Goal: Register for event/course

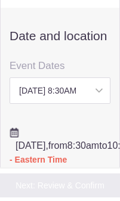
scroll to position [551, 0]
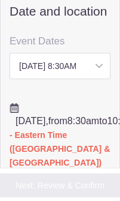
click at [72, 79] on select "Saturday, September 16 8:30AM Saturday, October 21 8:30AM Saturday, November 18…" at bounding box center [60, 66] width 101 height 26
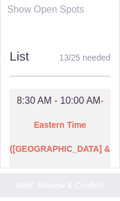
scroll to position [833, 0]
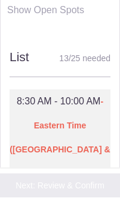
click at [95, 67] on div "13 / 25 needed" at bounding box center [84, 58] width 51 height 18
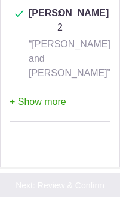
scroll to position [1350, 0]
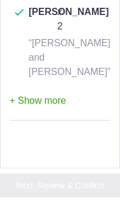
click at [33, 94] on button "+ Show more" at bounding box center [38, 101] width 57 height 35
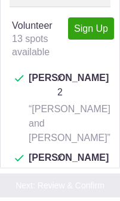
scroll to position [999, 0]
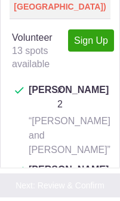
click at [94, 51] on link "Sign Up" at bounding box center [91, 40] width 46 height 22
type input "1"
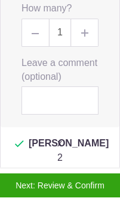
scroll to position [1102, 0]
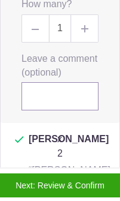
click at [37, 110] on input "text" at bounding box center [60, 96] width 77 height 28
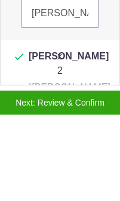
type input "Annie Grauer"
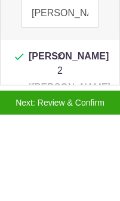
click at [63, 172] on button "Next: Review & Confirm" at bounding box center [60, 184] width 178 height 25
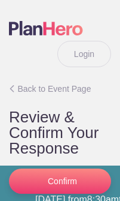
click at [64, 187] on button "Confirm" at bounding box center [60, 180] width 102 height 25
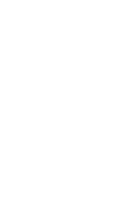
scroll to position [720, 0]
click at [33, 0] on html "Login Sign up for Free Login Back to Event Page Back to Event Page Review & Con…" at bounding box center [60, 100] width 120 height 201
click at [45, 0] on html "Login Sign up for Free Login Back to Event Page Back to Event Page Review & Con…" at bounding box center [60, 100] width 120 height 201
click at [53, 0] on html "Login Sign up for Free Login Back to Event Page Back to Event Page Review & Con…" at bounding box center [60, 100] width 120 height 201
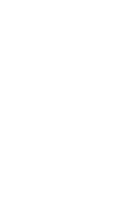
click at [29, 0] on html "Login Sign up for Free Login Back to Event Page Back to Event Page Review & Con…" at bounding box center [60, 100] width 120 height 201
click at [36, 0] on html "Login Sign up for Free Login Back to Event Page Back to Event Page Review & Con…" at bounding box center [60, 100] width 120 height 201
click at [32, 0] on html "Login Sign up for Free Login Back to Event Page Back to Event Page Review & Con…" at bounding box center [60, 100] width 120 height 201
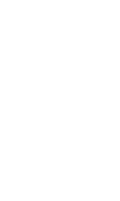
scroll to position [746, 0]
click at [26, 0] on html "Login Sign up for Free Login Back to Event Page Back to Event Page Review & Con…" at bounding box center [60, 100] width 120 height 201
click at [34, 0] on html "Login Sign up for Free Login Back to Event Page Back to Event Page Review & Con…" at bounding box center [60, 100] width 120 height 201
click at [29, 0] on html "Login Sign up for Free Login Back to Event Page Back to Event Page Review & Con…" at bounding box center [60, 100] width 120 height 201
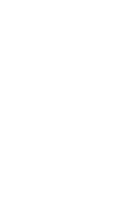
click at [34, 0] on html "Login Sign up for Free Login Back to Event Page Back to Event Page Review & Con…" at bounding box center [60, 100] width 120 height 201
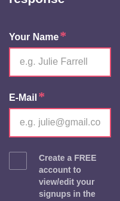
click at [28, 137] on input "email" at bounding box center [60, 122] width 102 height 29
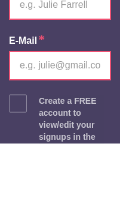
type input "anne.grauer@me.com"
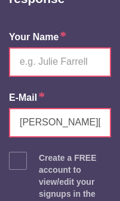
click at [43, 77] on input "text" at bounding box center [60, 61] width 102 height 29
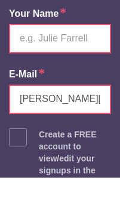
type input "Grauer Anne"
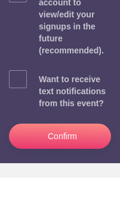
scroll to position [896, 0]
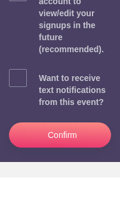
click at [22, 15] on span at bounding box center [18, 16] width 18 height 18
click at [43, 15] on input "checkbox" at bounding box center [94, 13] width 102 height 8
checkbox input "true"
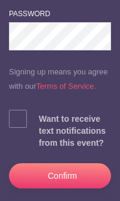
scroll to position [990, 0]
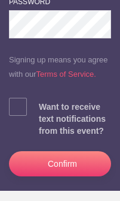
click at [22, 116] on span at bounding box center [18, 107] width 18 height 18
click at [43, 108] on input "checkbox" at bounding box center [94, 104] width 102 height 8
checkbox input "true"
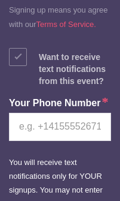
scroll to position [1050, 0]
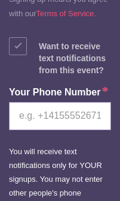
click at [59, 130] on input "tel" at bounding box center [60, 116] width 102 height 28
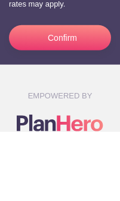
scroll to position [1255, 0]
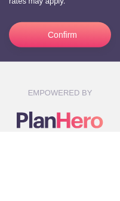
type input "6102460972"
click at [67, 91] on button "Confirm" at bounding box center [60, 103] width 102 height 25
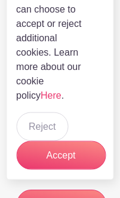
scroll to position [289, 0]
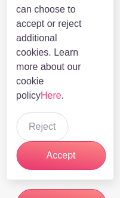
click at [43, 131] on button "Reject" at bounding box center [42, 127] width 52 height 29
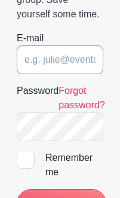
click at [38, 63] on input "email" at bounding box center [60, 60] width 87 height 29
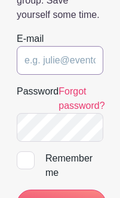
type input "[PERSON_NAME][EMAIL_ADDRESS][PERSON_NAME][DOMAIN_NAME]"
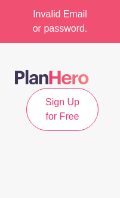
click at [78, 130] on link "Sign Up for Free" at bounding box center [62, 109] width 72 height 43
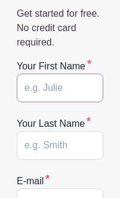
click at [28, 87] on input "text" at bounding box center [60, 88] width 87 height 29
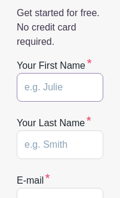
scroll to position [226, 0]
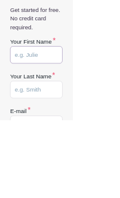
type input "Anne"
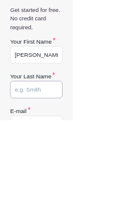
click at [47, 148] on input "text" at bounding box center [60, 148] width 87 height 29
type input "Grauer"
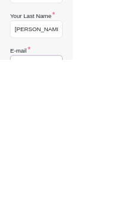
type input "anne.grauer@me.com"
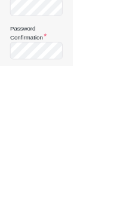
scroll to position [477, 0]
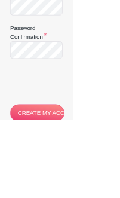
click at [74, 187] on input "CREATE MY ACCOUNT" at bounding box center [62, 187] width 90 height 29
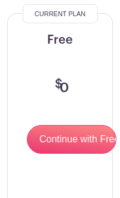
scroll to position [337, 10]
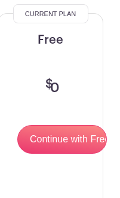
click at [67, 141] on input "Continue with Free" at bounding box center [62, 139] width 90 height 29
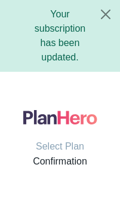
scroll to position [-19, 0]
click at [108, 16] on button "Close" at bounding box center [106, 14] width 29 height 29
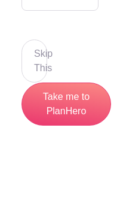
scroll to position [645, 0]
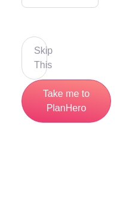
click at [44, 63] on button "Skip This" at bounding box center [35, 58] width 26 height 43
